Goal: Task Accomplishment & Management: Use online tool/utility

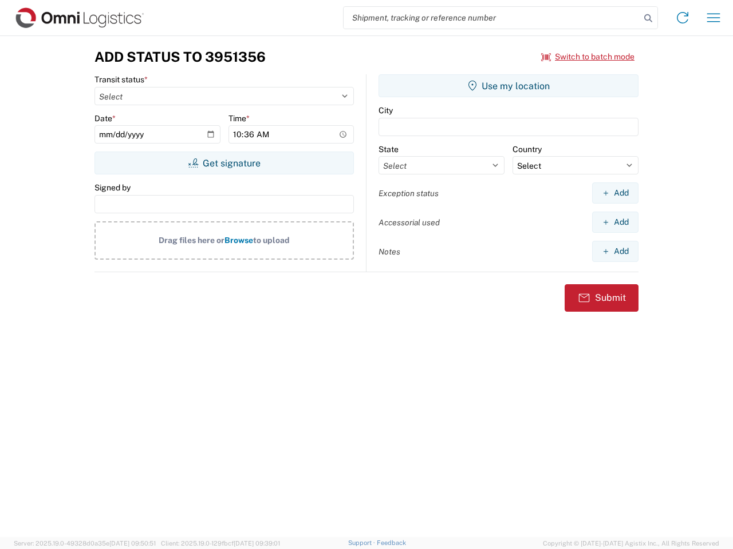
click at [492, 18] on input "search" at bounding box center [491, 18] width 296 height 22
click at [648, 18] on icon at bounding box center [648, 18] width 16 height 16
click at [682, 18] on icon at bounding box center [682, 18] width 18 height 18
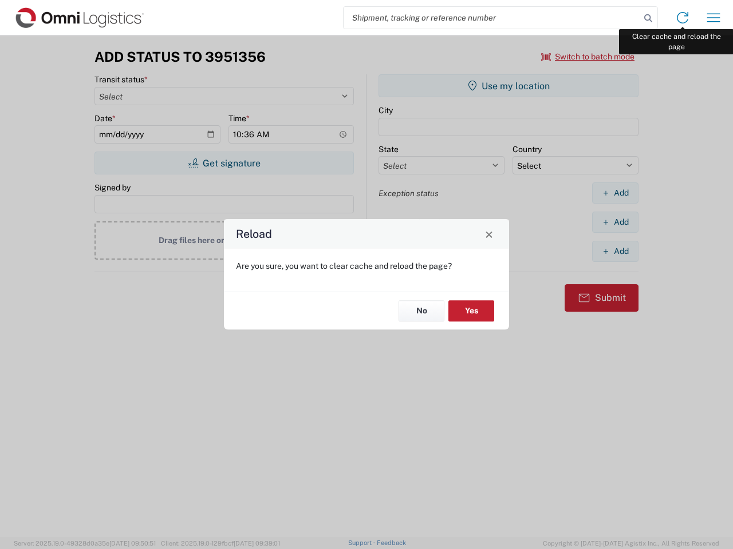
click at [713, 18] on div "Reload Are you sure, you want to clear cache and reload the page? No Yes" at bounding box center [366, 274] width 733 height 549
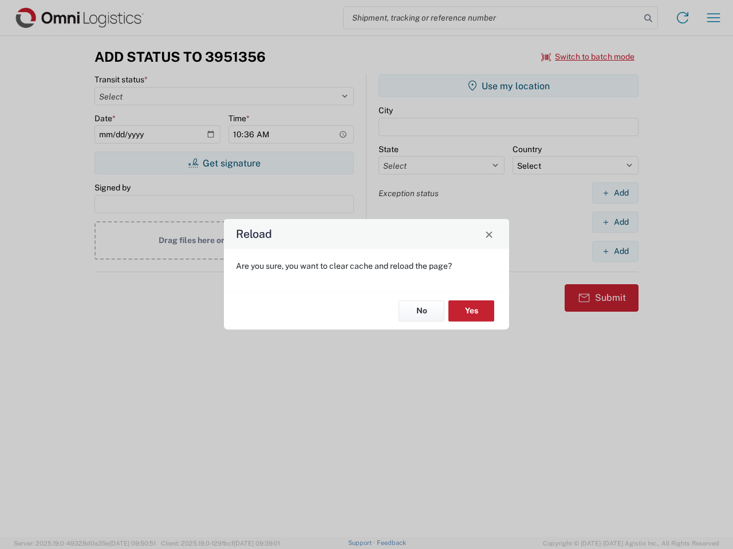
click at [588, 57] on div "Reload Are you sure, you want to clear cache and reload the page? No Yes" at bounding box center [366, 274] width 733 height 549
click at [224, 163] on div "Reload Are you sure, you want to clear cache and reload the page? No Yes" at bounding box center [366, 274] width 733 height 549
click at [508, 86] on div "Reload Are you sure, you want to clear cache and reload the page? No Yes" at bounding box center [366, 274] width 733 height 549
click at [615, 193] on div "Reload Are you sure, you want to clear cache and reload the page? No Yes" at bounding box center [366, 274] width 733 height 549
click at [615, 222] on div "Reload Are you sure, you want to clear cache and reload the page? No Yes" at bounding box center [366, 274] width 733 height 549
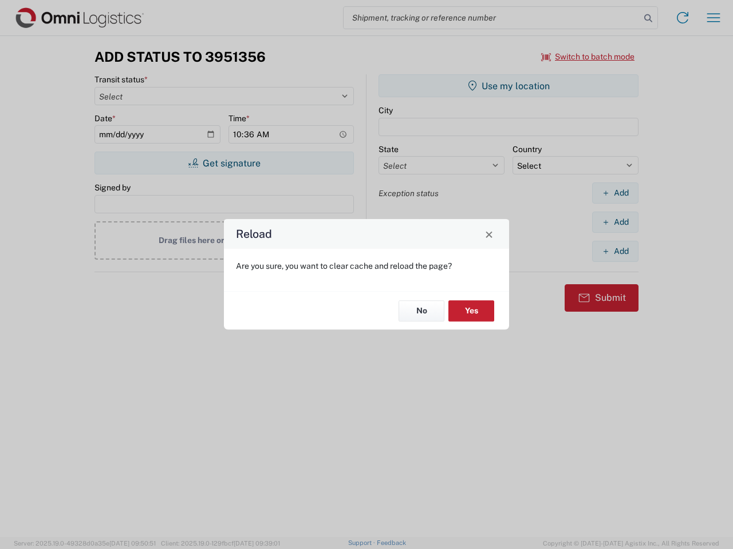
click at [615, 251] on div "Reload Are you sure, you want to clear cache and reload the page? No Yes" at bounding box center [366, 274] width 733 height 549
